Goal: Task Accomplishment & Management: Use online tool/utility

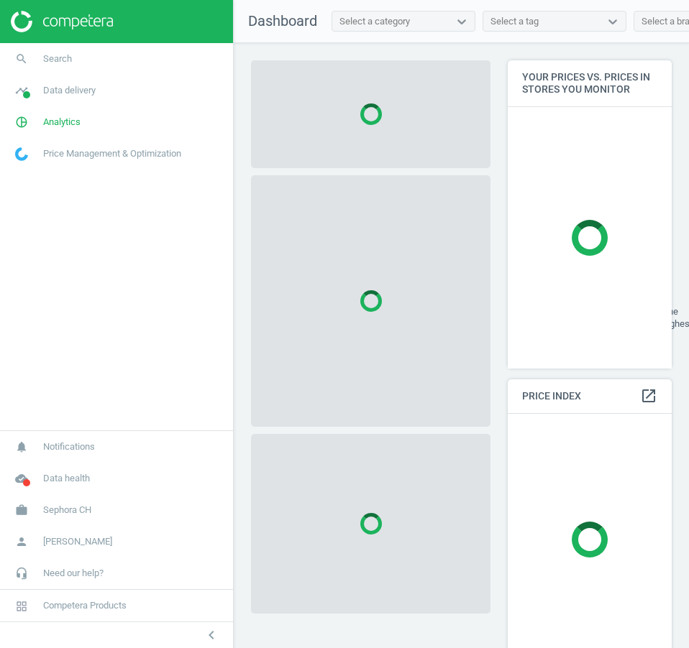
scroll to position [331, 175]
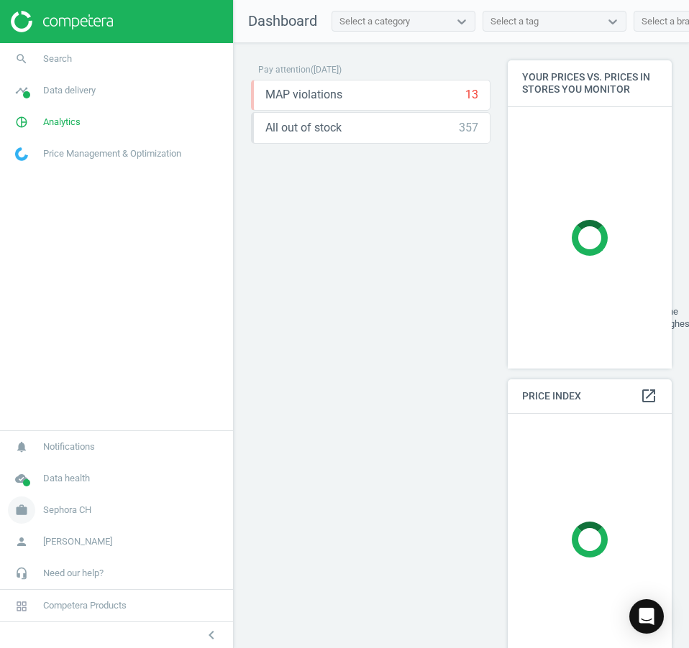
click at [60, 499] on link "work Sephora CH" at bounding box center [116, 511] width 233 height 32
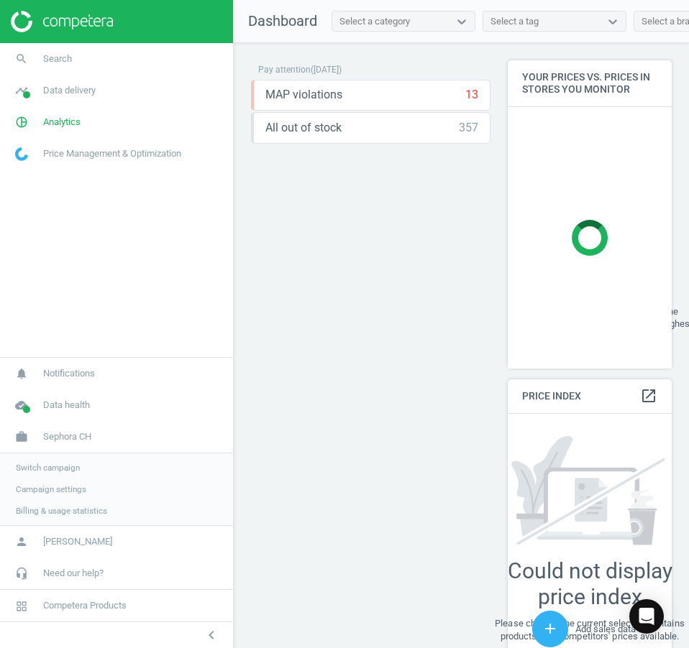
click at [35, 464] on span "Switch campaign" at bounding box center [48, 468] width 64 height 12
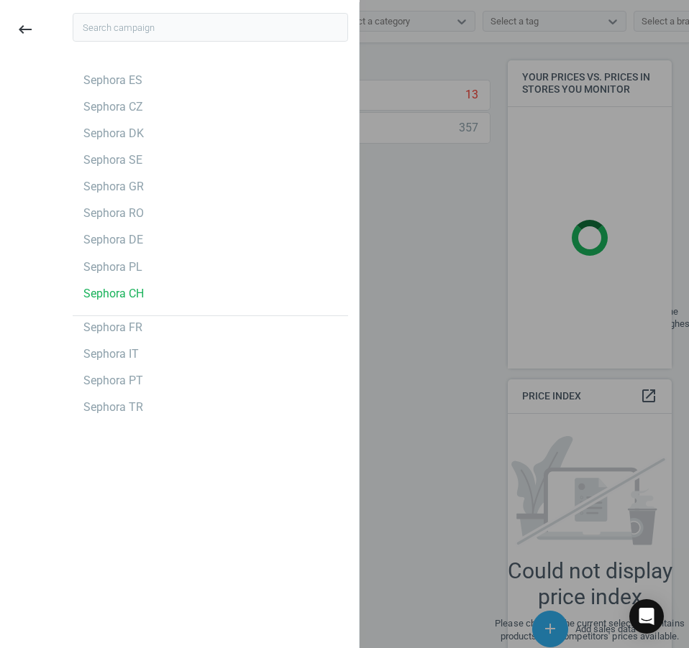
scroll to position [403, 175]
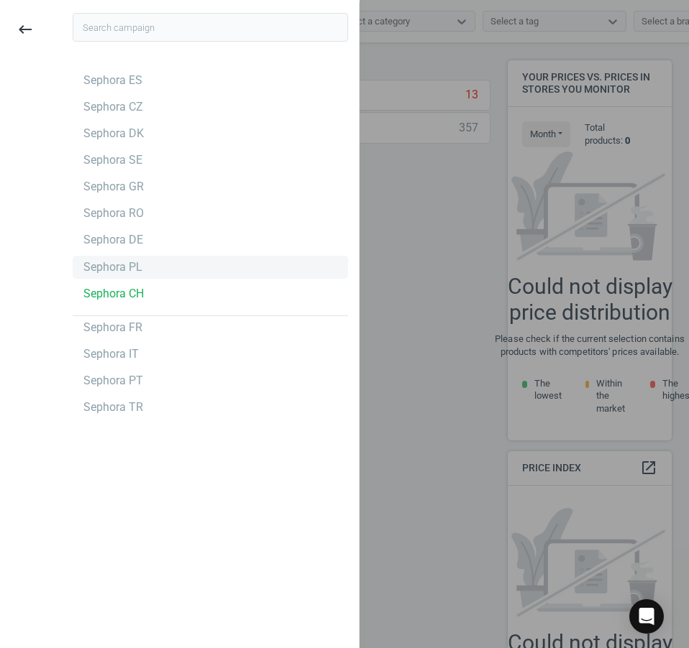
click at [137, 272] on div "Sephora PL" at bounding box center [112, 268] width 59 height 16
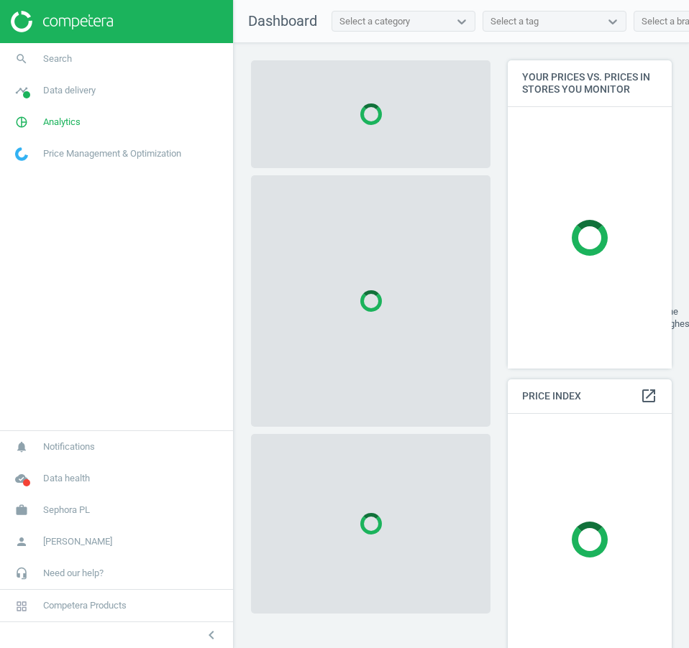
scroll to position [331, 175]
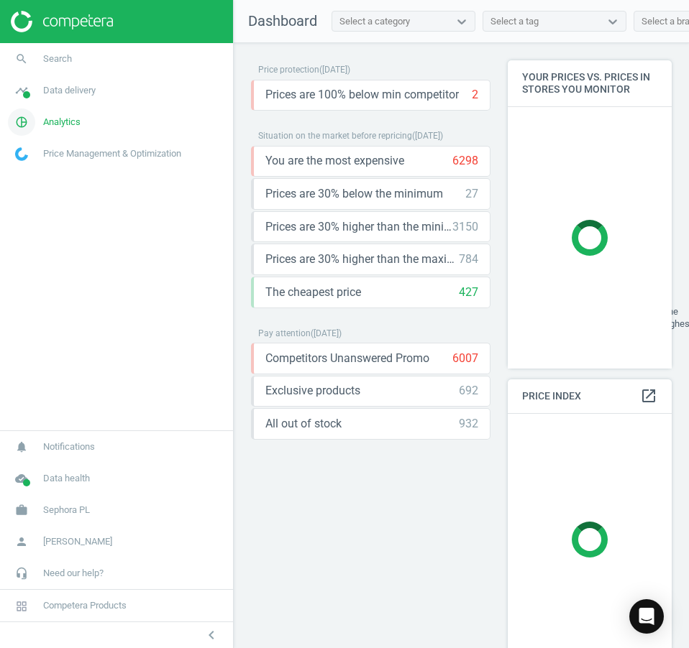
click at [91, 135] on link "pie_chart_outlined Analytics" at bounding box center [116, 122] width 233 height 32
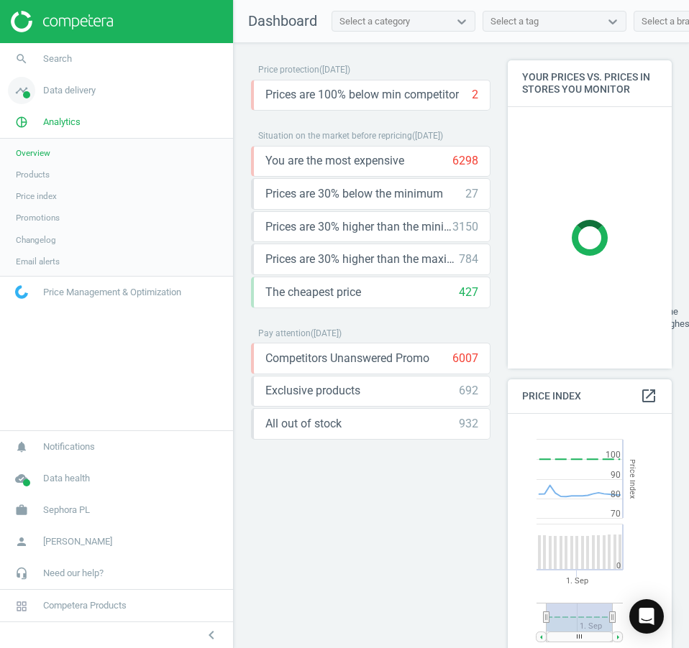
scroll to position [346, 175]
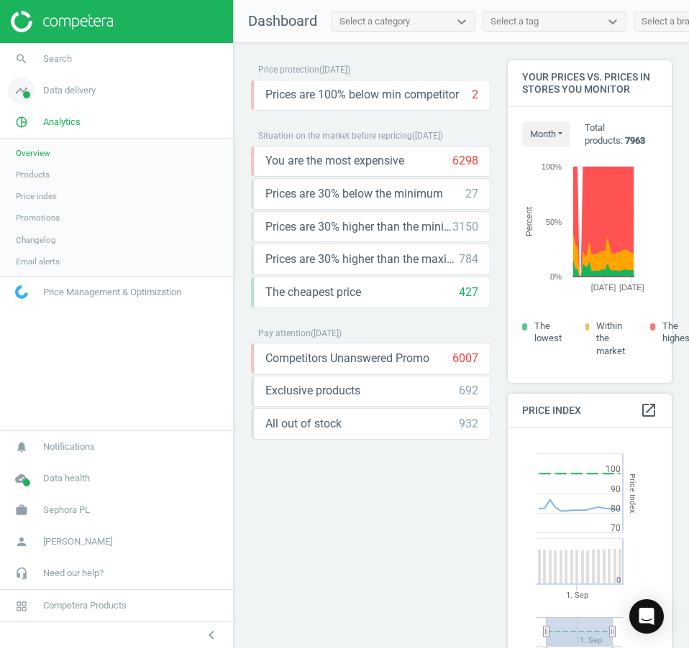
click at [73, 92] on span "Data delivery" at bounding box center [69, 90] width 52 height 13
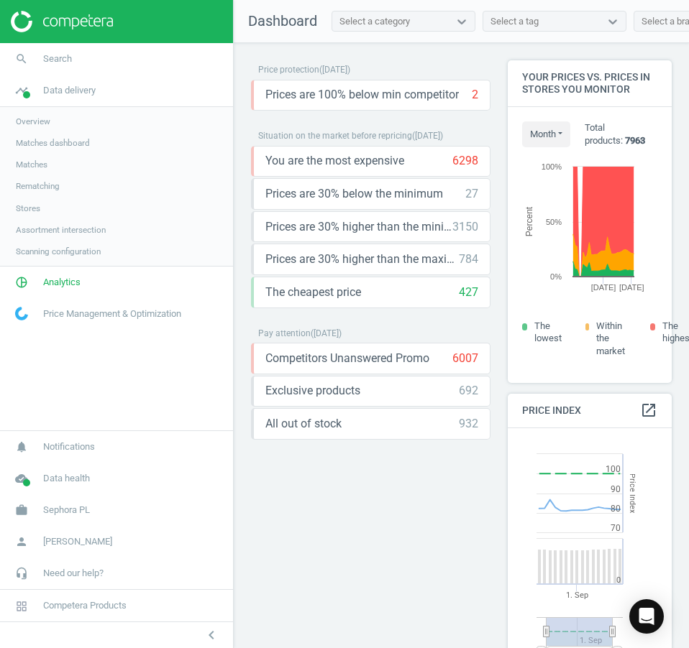
click at [29, 207] on span "Stores" at bounding box center [28, 209] width 24 height 12
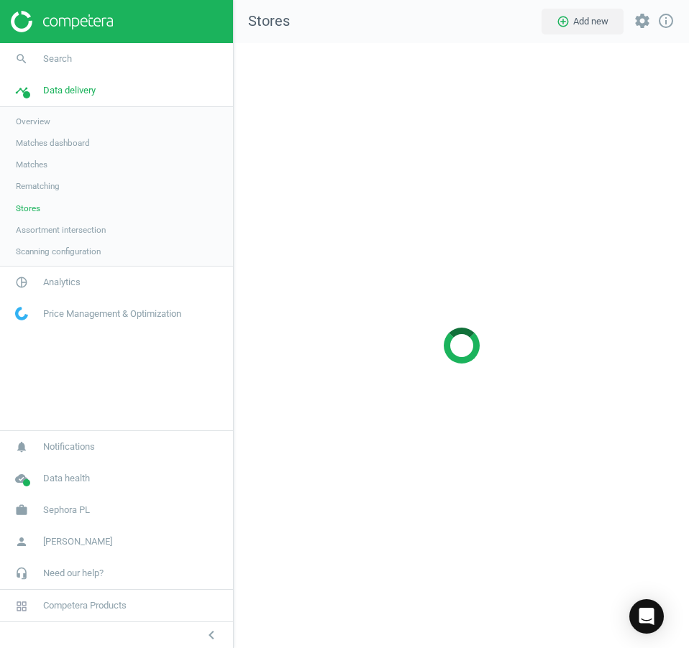
scroll to position [628, 477]
